Goal: Task Accomplishment & Management: Manage account settings

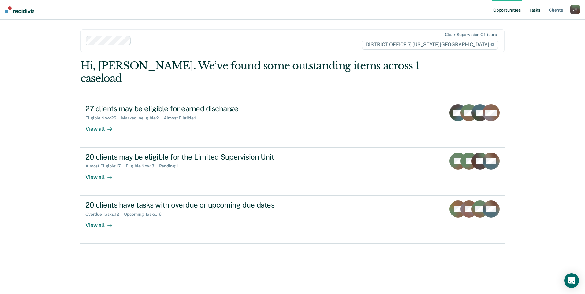
click at [537, 13] on link "Tasks" at bounding box center [534, 10] width 13 height 20
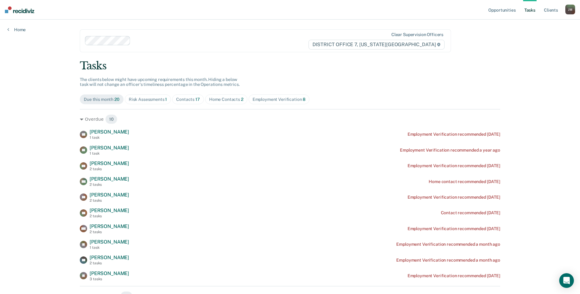
click at [191, 99] on div "Contacts 17" at bounding box center [188, 99] width 24 height 5
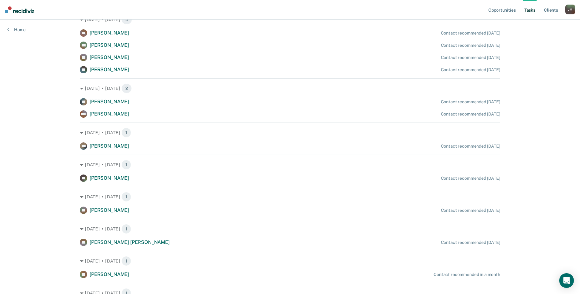
scroll to position [245, 0]
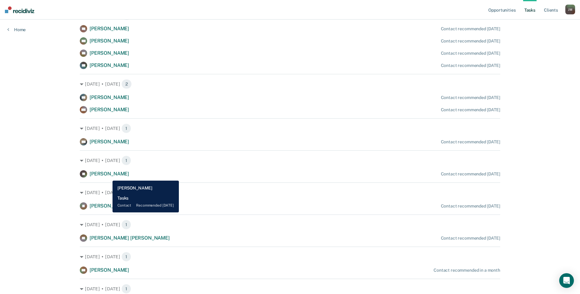
click at [108, 176] on span "[PERSON_NAME]" at bounding box center [109, 174] width 39 height 6
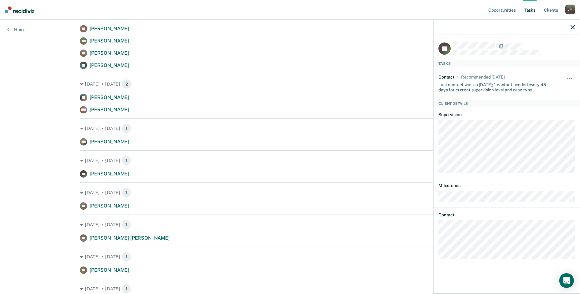
click at [54, 215] on div "Opportunities Tasks Client s [PERSON_NAME] Profile How it works Log Out Home Cl…" at bounding box center [290, 43] width 580 height 576
click at [574, 28] on icon "button" at bounding box center [573, 27] width 4 height 4
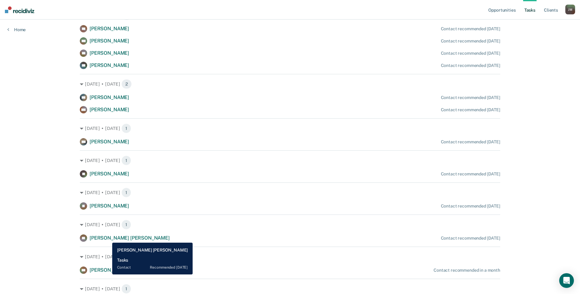
click at [108, 238] on span "[PERSON_NAME] [PERSON_NAME]" at bounding box center [130, 238] width 80 height 6
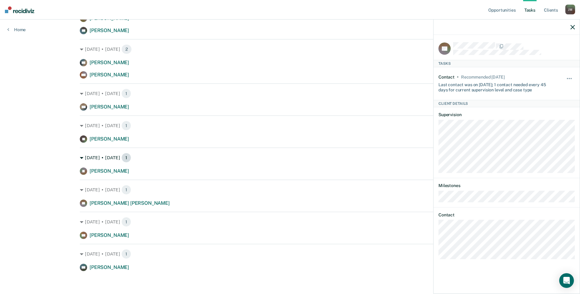
scroll to position [281, 0]
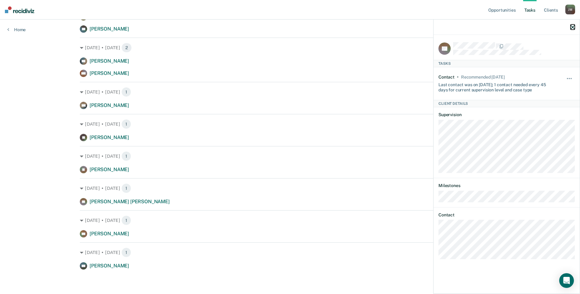
click at [573, 28] on icon "button" at bounding box center [573, 27] width 4 height 4
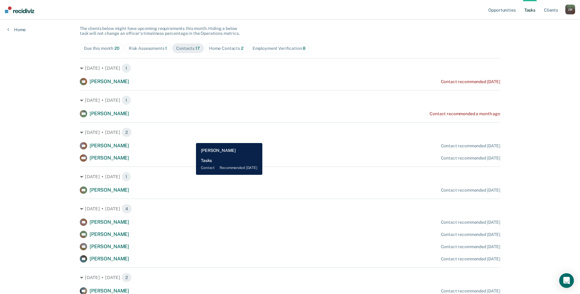
scroll to position [0, 0]
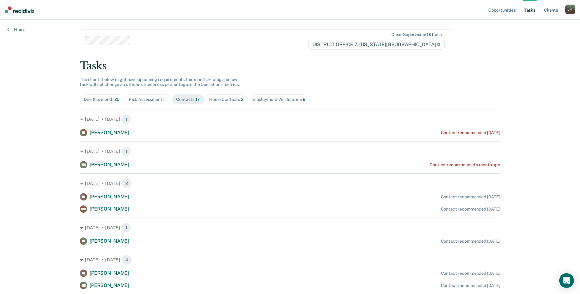
click at [105, 100] on div "Due this month 20" at bounding box center [102, 99] width 36 height 5
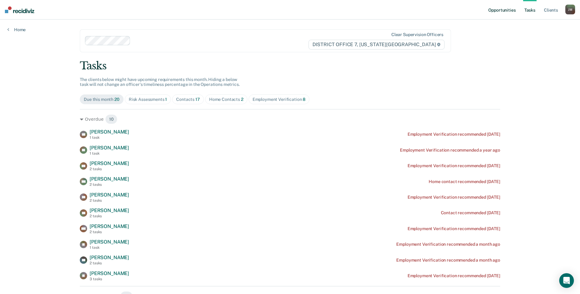
click at [498, 12] on link "Opportunities" at bounding box center [502, 10] width 30 height 20
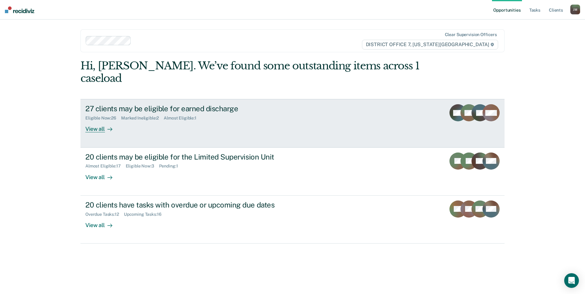
click at [97, 121] on div "View all" at bounding box center [102, 127] width 34 height 12
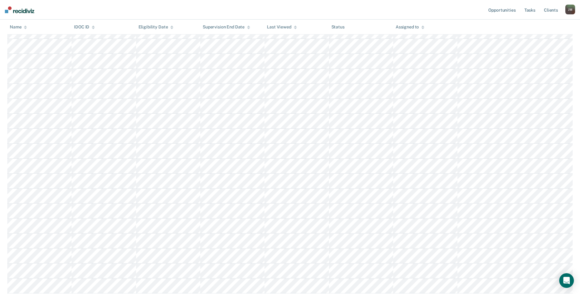
scroll to position [274, 0]
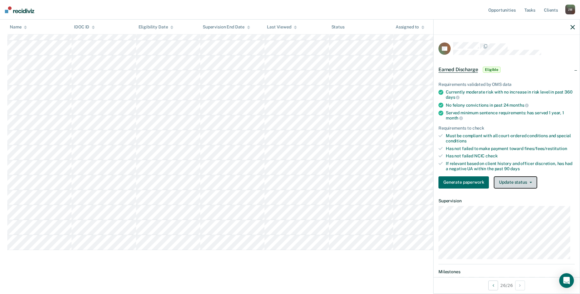
click at [533, 182] on button "Update status" at bounding box center [515, 183] width 43 height 12
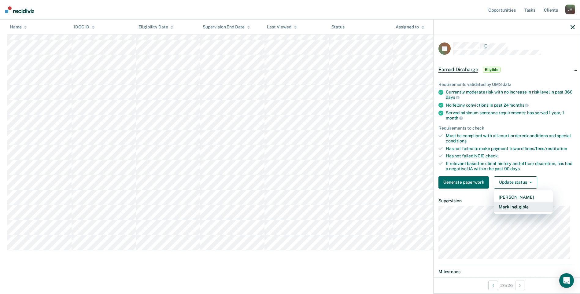
click at [529, 208] on button "Mark Ineligible" at bounding box center [523, 207] width 59 height 10
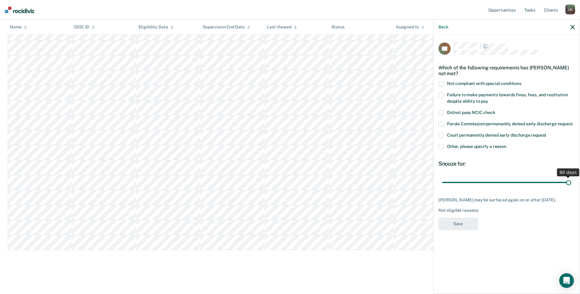
drag, startPoint x: 487, startPoint y: 178, endPoint x: 585, endPoint y: 178, distance: 98.2
type input "90"
click at [572, 179] on input "range" at bounding box center [506, 182] width 129 height 11
click at [446, 81] on label "Not compliant with special conditions" at bounding box center [507, 84] width 136 height 6
click at [522, 81] on input "Not compliant with special conditions" at bounding box center [522, 81] width 0 height 0
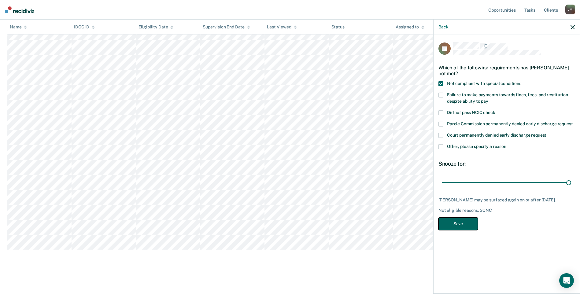
click at [463, 218] on button "Save" at bounding box center [458, 224] width 39 height 13
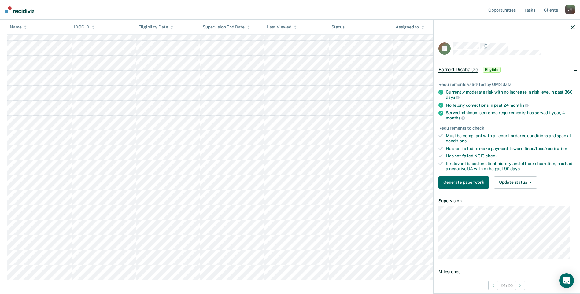
scroll to position [259, 0]
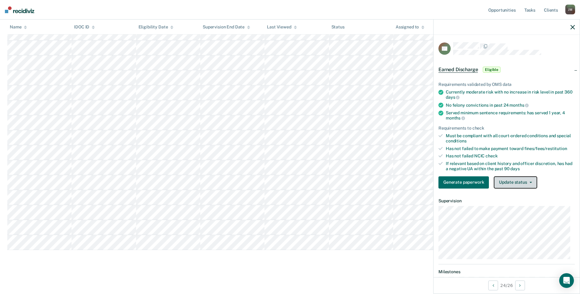
click at [517, 181] on button "Update status" at bounding box center [515, 183] width 43 height 12
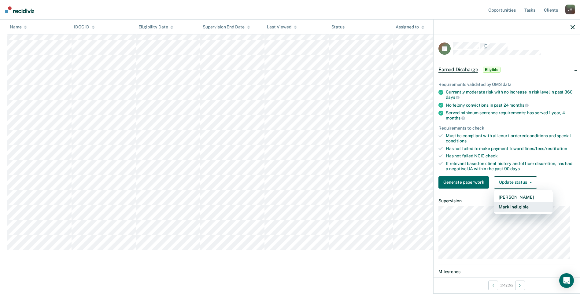
click at [524, 208] on button "Mark Ineligible" at bounding box center [523, 207] width 59 height 10
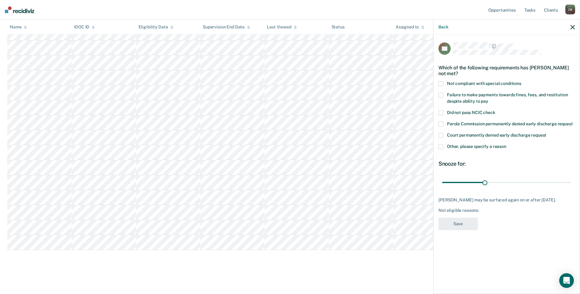
click at [439, 82] on span at bounding box center [441, 83] width 5 height 5
click at [522, 81] on input "Not compliant with special conditions" at bounding box center [522, 81] width 0 height 0
drag, startPoint x: 487, startPoint y: 181, endPoint x: 585, endPoint y: 174, distance: 98.1
type input "90"
click at [572, 177] on input "range" at bounding box center [506, 182] width 129 height 11
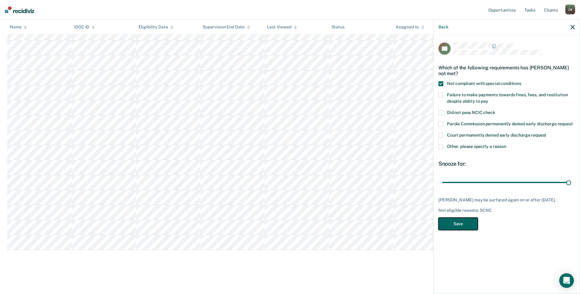
click at [448, 225] on button "Save" at bounding box center [458, 224] width 39 height 13
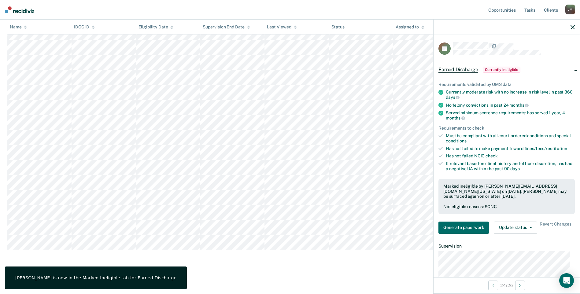
click at [77, 276] on div "[PERSON_NAME] is now in the Marked Ineligible tab for Earned Discharge" at bounding box center [95, 278] width 161 height 6
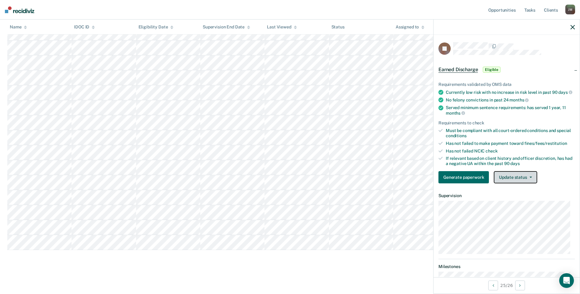
click at [525, 182] on button "Update status" at bounding box center [515, 177] width 43 height 12
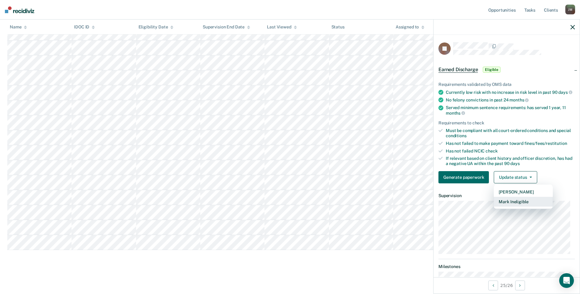
click at [522, 206] on button "Mark Ineligible" at bounding box center [523, 202] width 59 height 10
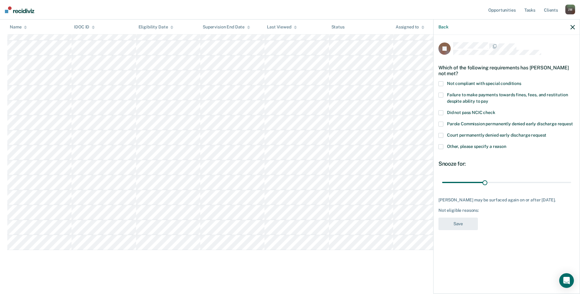
click at [440, 83] on span at bounding box center [441, 83] width 5 height 5
click at [522, 81] on input "Not compliant with special conditions" at bounding box center [522, 81] width 0 height 0
drag, startPoint x: 486, startPoint y: 182, endPoint x: 586, endPoint y: 182, distance: 100.4
type input "90"
click at [572, 182] on input "range" at bounding box center [506, 182] width 129 height 11
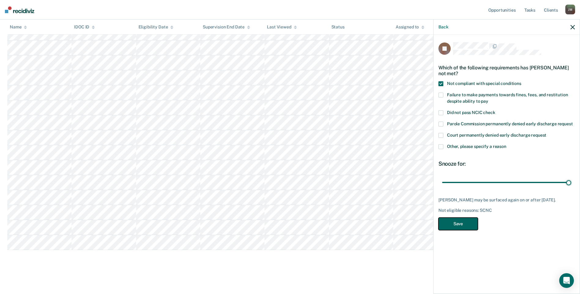
click at [447, 222] on button "Save" at bounding box center [458, 224] width 39 height 13
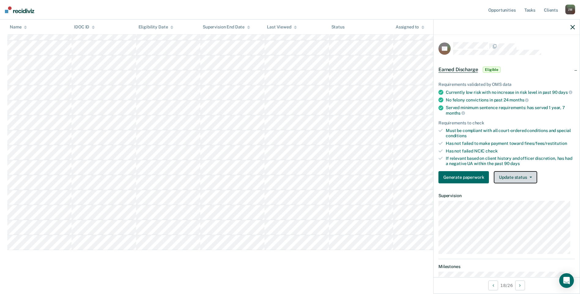
click at [515, 182] on button "Update status" at bounding box center [515, 177] width 43 height 12
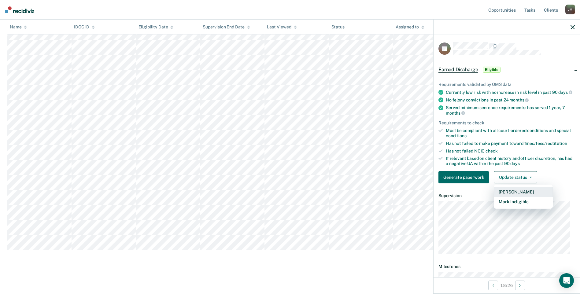
click at [513, 196] on button "[PERSON_NAME]" at bounding box center [523, 192] width 59 height 10
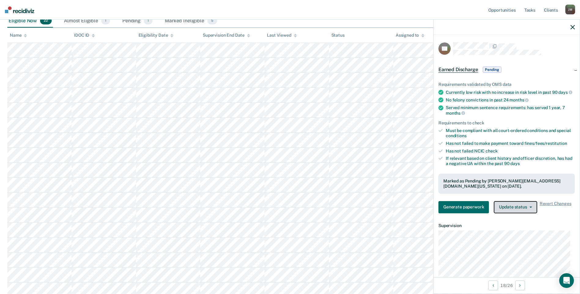
scroll to position [62, 0]
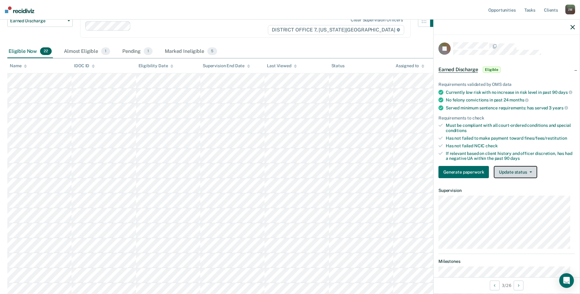
click at [521, 178] on button "Update status" at bounding box center [515, 172] width 43 height 12
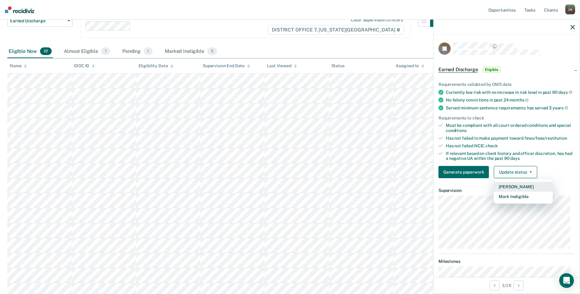
click at [523, 190] on button "[PERSON_NAME]" at bounding box center [523, 187] width 59 height 10
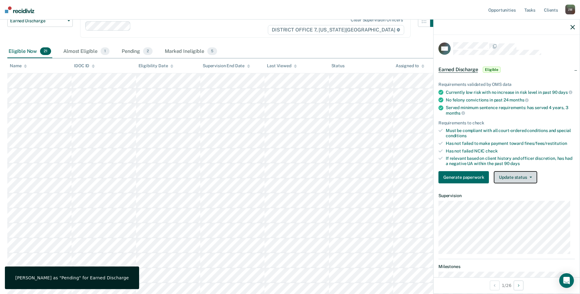
click at [527, 183] on button "Update status" at bounding box center [515, 177] width 43 height 12
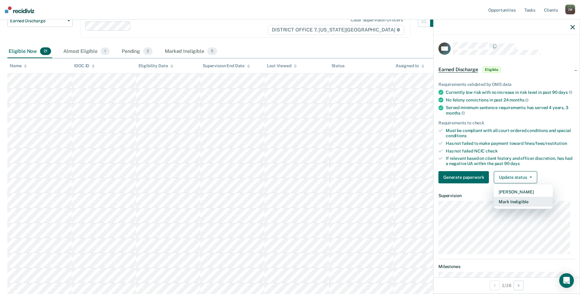
click at [530, 206] on button "Mark Ineligible" at bounding box center [523, 202] width 59 height 10
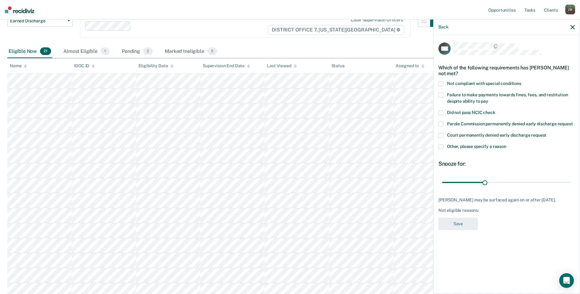
click at [444, 95] on label "Failure to make payments towards fines, fees, and restitution despite ability t…" at bounding box center [507, 99] width 136 height 13
click at [489, 99] on input "Failure to make payments towards fines, fees, and restitution despite ability t…" at bounding box center [489, 99] width 0 height 0
drag, startPoint x: 486, startPoint y: 182, endPoint x: 586, endPoint y: 182, distance: 99.8
type input "90"
click at [572, 182] on input "range" at bounding box center [506, 182] width 129 height 11
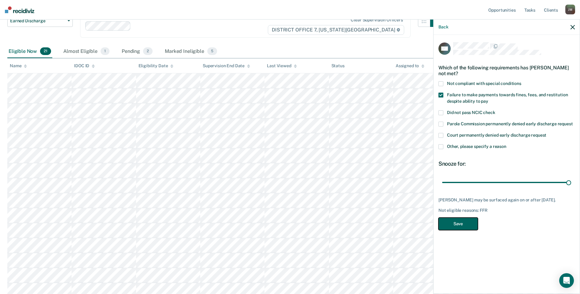
click at [469, 222] on button "Save" at bounding box center [458, 224] width 39 height 13
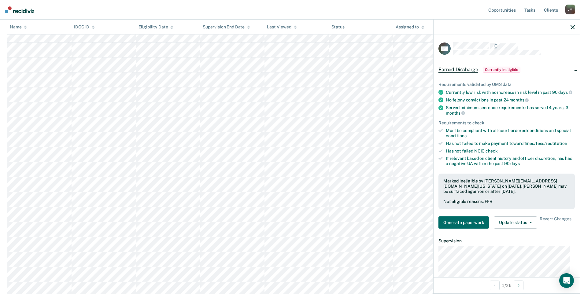
scroll to position [123, 0]
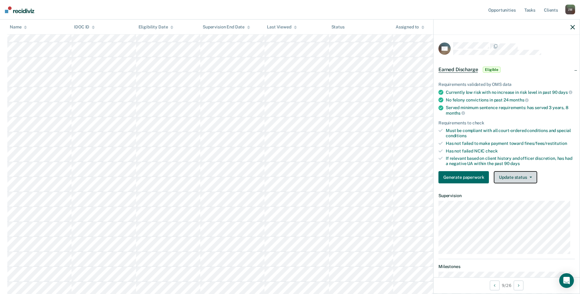
click at [531, 179] on button "Update status" at bounding box center [515, 177] width 43 height 12
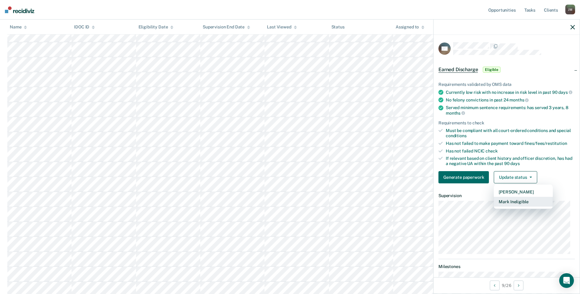
click at [523, 207] on button "Mark Ineligible" at bounding box center [523, 202] width 59 height 10
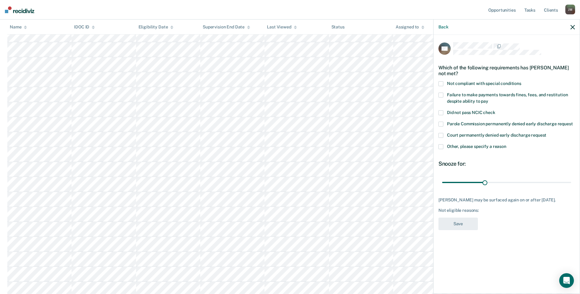
click at [445, 83] on label "Not compliant with special conditions" at bounding box center [507, 84] width 136 height 6
click at [522, 81] on input "Not compliant with special conditions" at bounding box center [522, 81] width 0 height 0
drag, startPoint x: 486, startPoint y: 182, endPoint x: 586, endPoint y: 181, distance: 100.1
type input "90"
click at [572, 181] on input "range" at bounding box center [506, 182] width 129 height 11
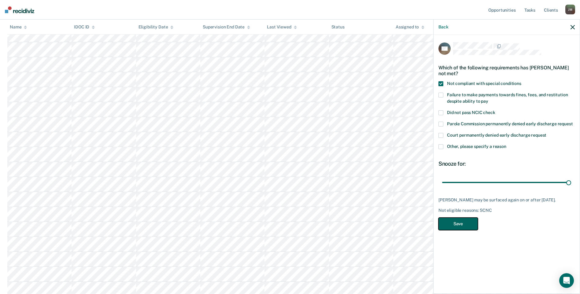
click at [454, 228] on button "Save" at bounding box center [458, 224] width 39 height 13
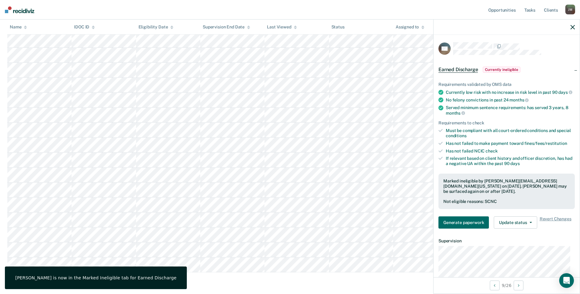
scroll to position [170, 0]
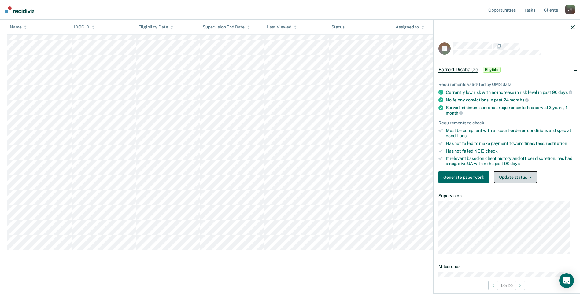
click at [511, 184] on button "Update status" at bounding box center [515, 177] width 43 height 12
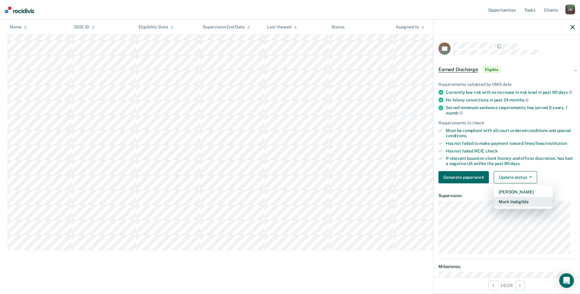
click at [521, 206] on button "Mark Ineligible" at bounding box center [523, 202] width 59 height 10
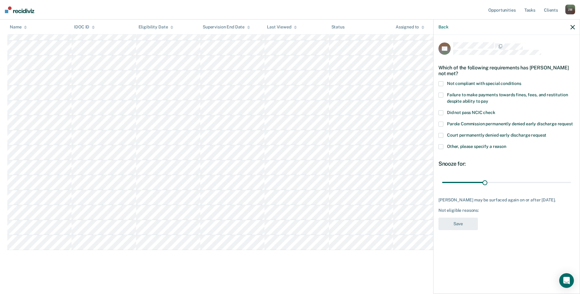
click at [444, 93] on label "Failure to make payments towards fines, fees, and restitution despite ability t…" at bounding box center [507, 99] width 136 height 13
click at [489, 99] on input "Failure to make payments towards fines, fees, and restitution despite ability t…" at bounding box center [489, 99] width 0 height 0
drag, startPoint x: 487, startPoint y: 181, endPoint x: 585, endPoint y: 184, distance: 97.7
type input "90"
click at [572, 184] on input "range" at bounding box center [506, 182] width 129 height 11
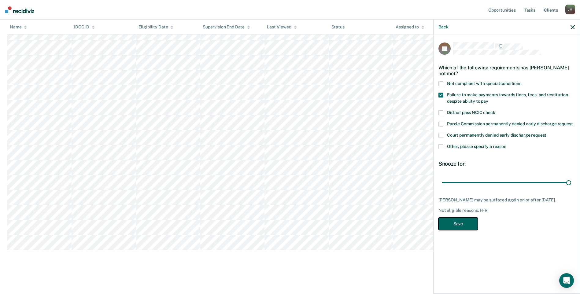
click at [464, 229] on button "Save" at bounding box center [458, 224] width 39 height 13
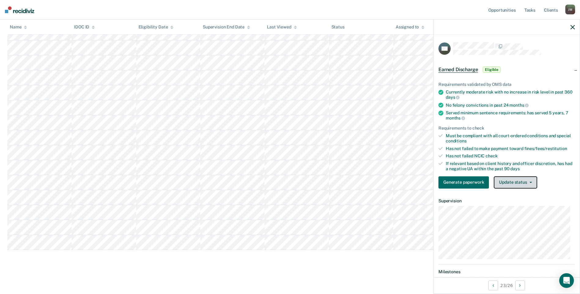
click at [504, 187] on button "Update status" at bounding box center [515, 183] width 43 height 12
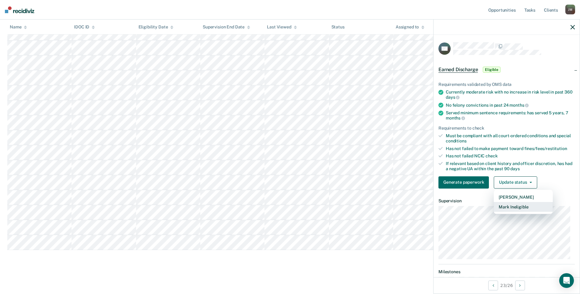
click at [507, 209] on button "Mark Ineligible" at bounding box center [523, 207] width 59 height 10
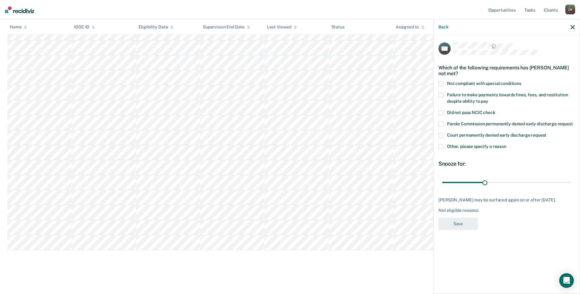
click at [441, 83] on span at bounding box center [441, 83] width 5 height 5
click at [522, 81] on input "Not compliant with special conditions" at bounding box center [522, 81] width 0 height 0
drag, startPoint x: 486, startPoint y: 183, endPoint x: 584, endPoint y: 190, distance: 98.2
type input "90"
click at [572, 188] on input "range" at bounding box center [506, 182] width 129 height 11
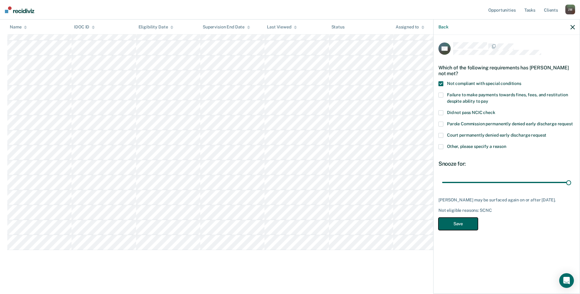
click at [452, 225] on button "Save" at bounding box center [458, 224] width 39 height 13
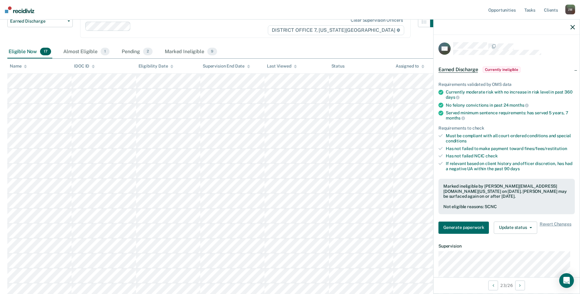
scroll to position [0, 0]
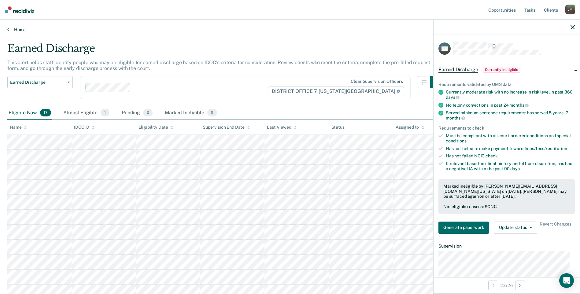
click at [8, 29] on icon at bounding box center [8, 29] width 2 height 5
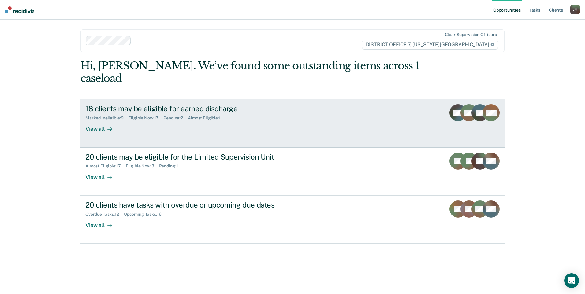
click at [101, 121] on div "View all" at bounding box center [102, 127] width 34 height 12
